Goal: Download file/media

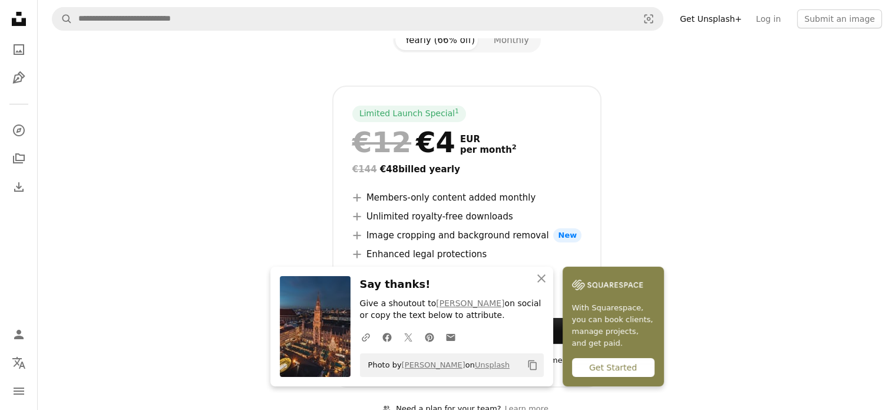
scroll to position [259, 0]
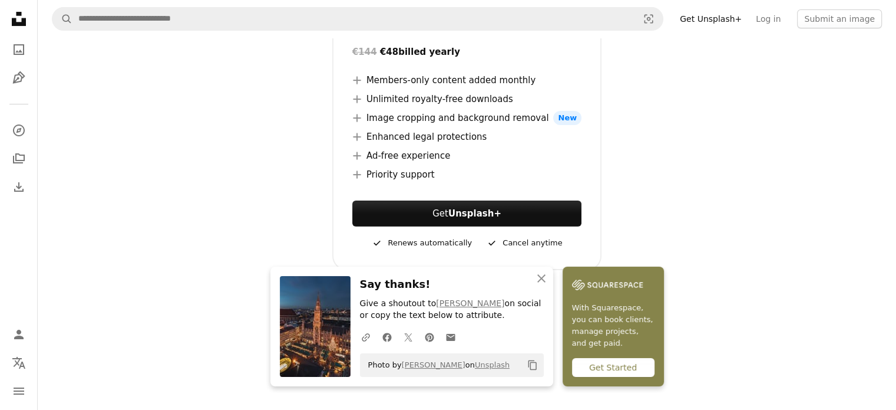
click at [325, 308] on img at bounding box center [315, 326] width 71 height 101
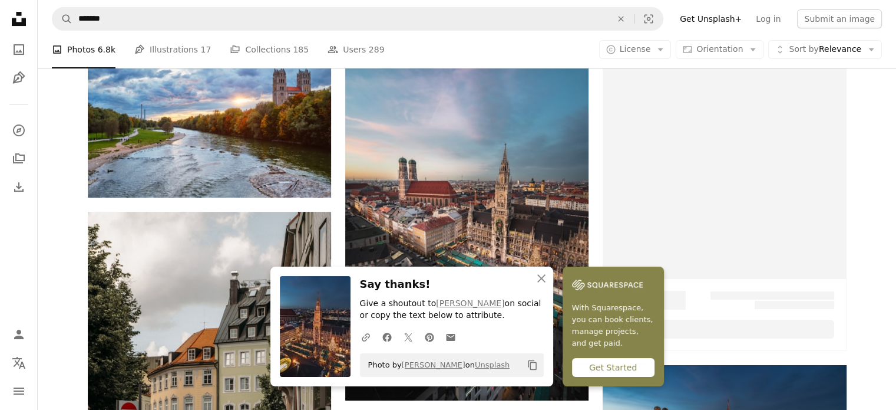
scroll to position [465, 0]
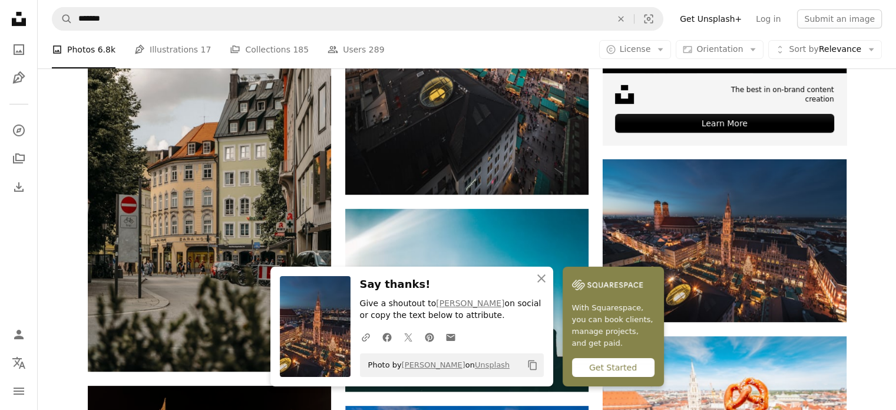
click at [329, 295] on img at bounding box center [315, 326] width 71 height 101
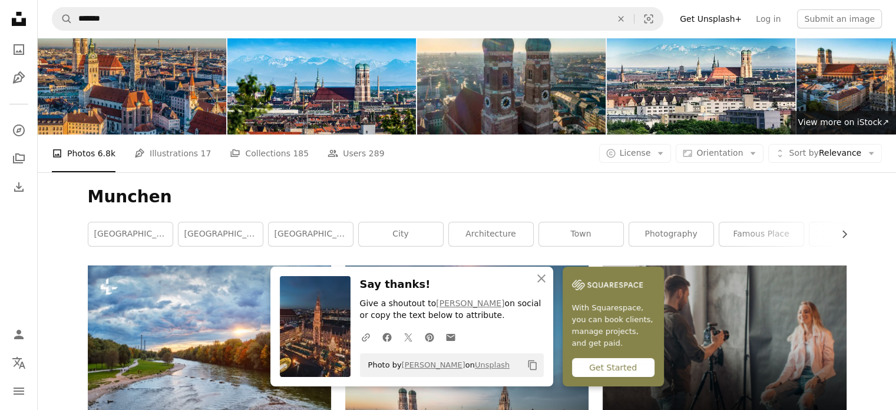
scroll to position [0, 0]
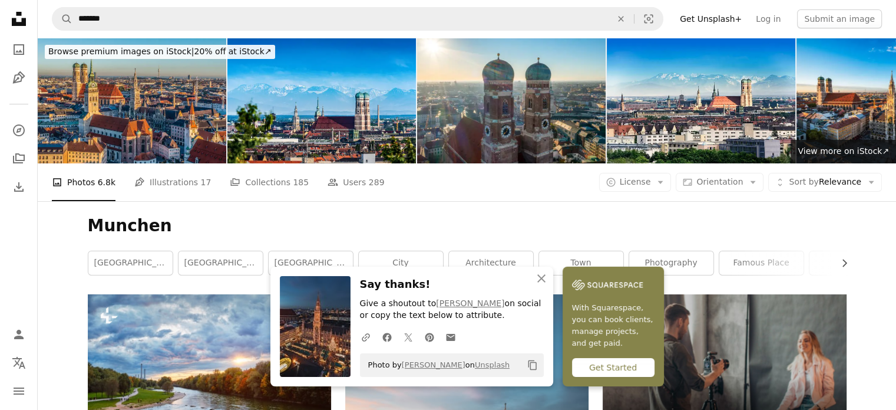
click at [315, 302] on img at bounding box center [315, 326] width 71 height 101
click at [20, 45] on icon "A photo" at bounding box center [19, 49] width 14 height 14
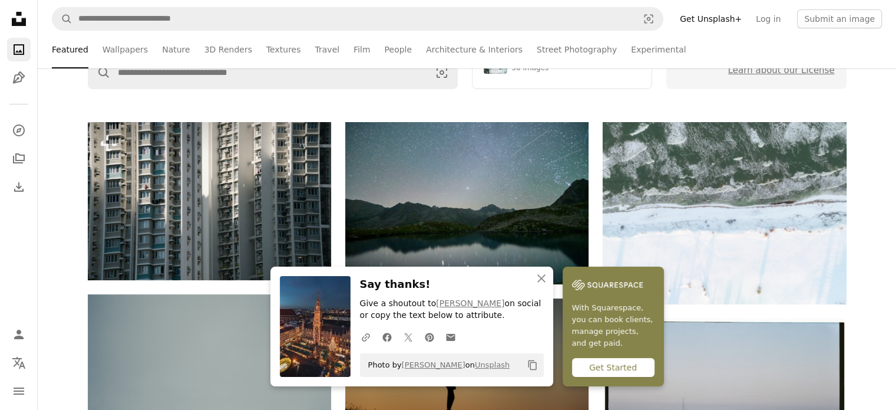
scroll to position [186, 0]
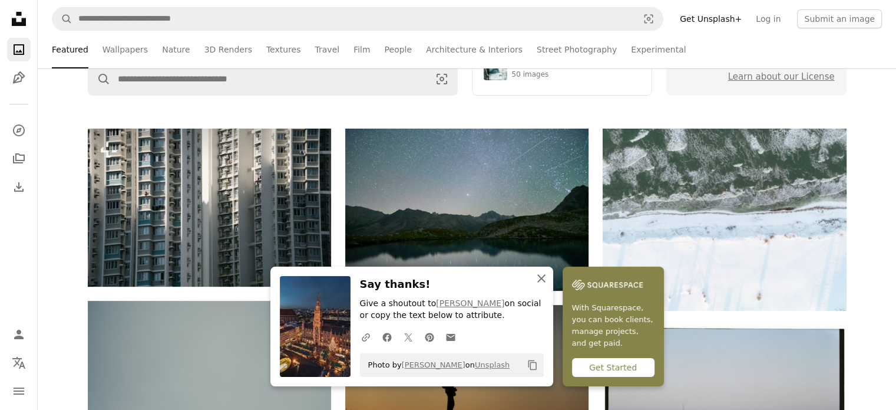
click at [537, 271] on icon "An X shape" at bounding box center [541, 278] width 14 height 14
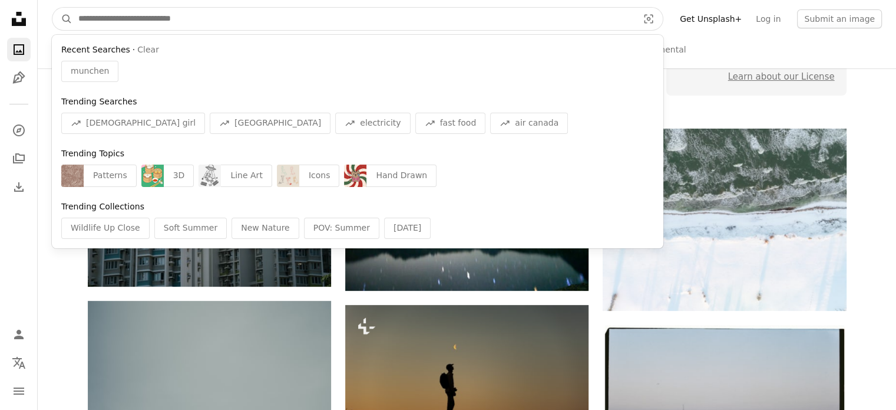
click at [269, 15] on input "Find visuals sitewide" at bounding box center [353, 19] width 562 height 22
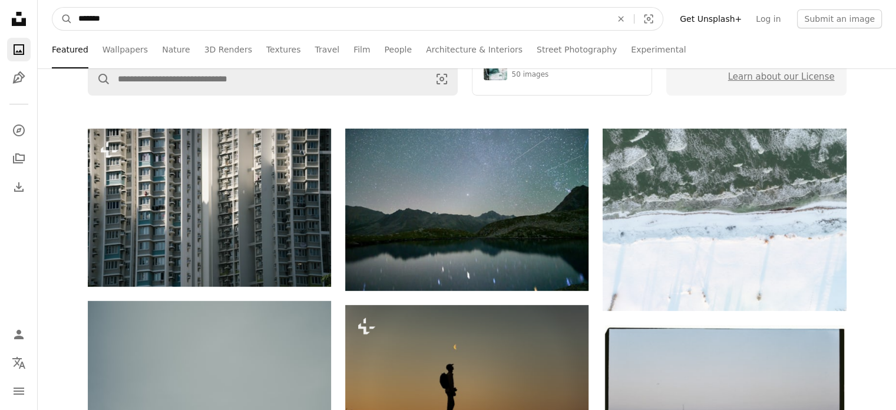
type input "*******"
click at [52, 8] on button "A magnifying glass" at bounding box center [62, 19] width 20 height 22
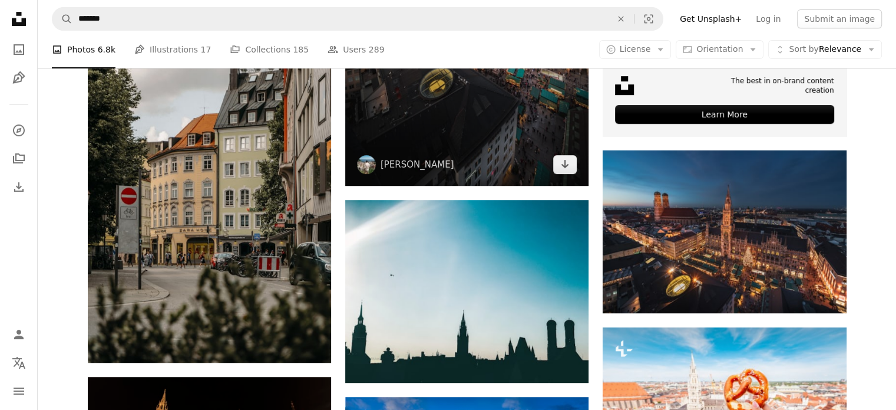
scroll to position [495, 0]
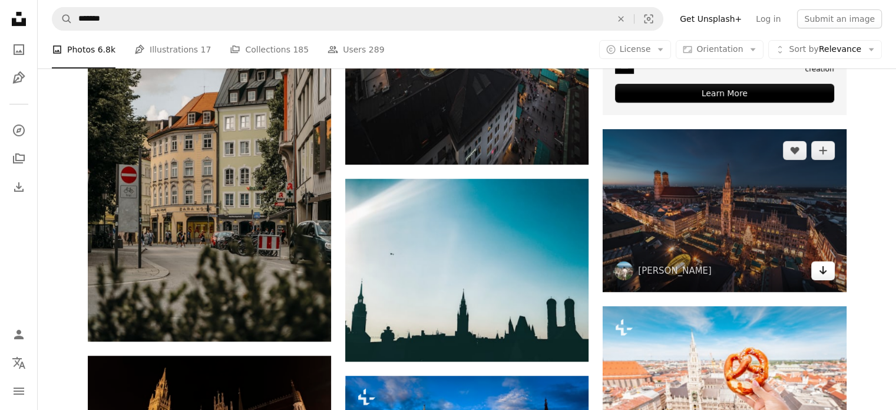
click at [820, 273] on icon "Arrow pointing down" at bounding box center [822, 270] width 9 height 14
